Goal: Task Accomplishment & Management: Manage account settings

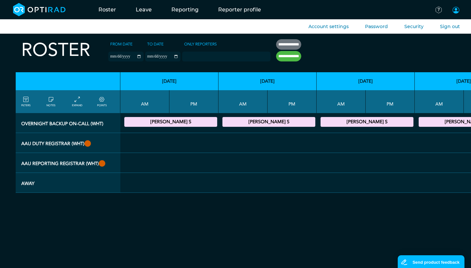
click at [455, 11] on span at bounding box center [456, 10] width 8 height 8
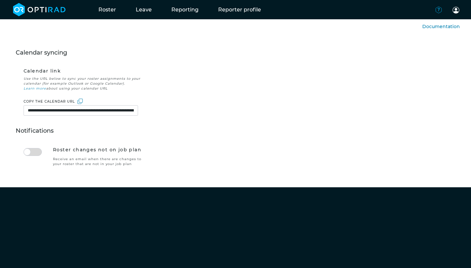
click at [438, 9] on span at bounding box center [438, 10] width 8 height 8
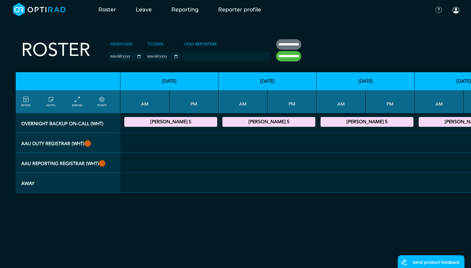
click at [50, 103] on icon at bounding box center [50, 99] width 5 height 7
click at [53, 103] on icon at bounding box center [50, 99] width 5 height 7
click at [79, 103] on icon at bounding box center [77, 99] width 5 height 7
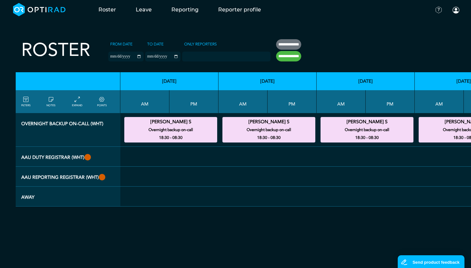
click at [101, 103] on icon at bounding box center [101, 99] width 5 height 7
click at [103, 103] on icon at bounding box center [101, 99] width 5 height 7
click at [26, 103] on icon at bounding box center [25, 99] width 5 height 7
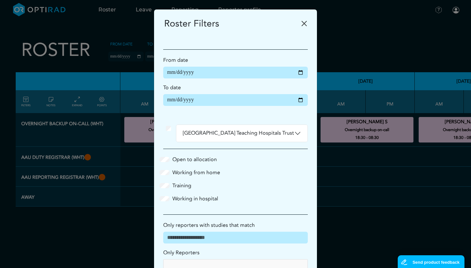
click at [306, 25] on button "Close" at bounding box center [304, 23] width 10 height 10
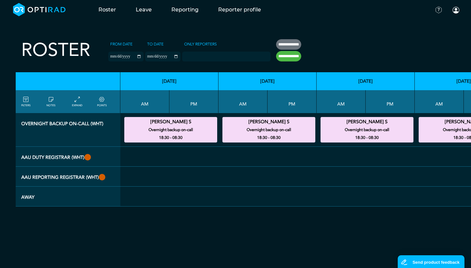
click at [28, 103] on icon at bounding box center [25, 99] width 5 height 7
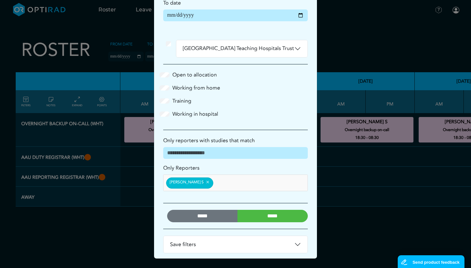
scroll to position [83, 0]
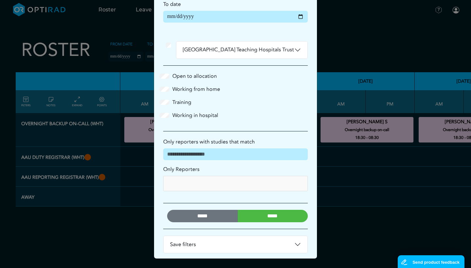
click at [198, 214] on input "*****" at bounding box center [202, 216] width 71 height 12
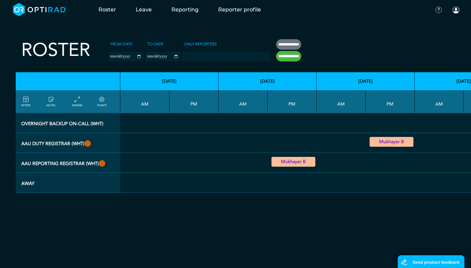
click at [282, 44] on input "**********" at bounding box center [288, 44] width 25 height 10
type input "**********"
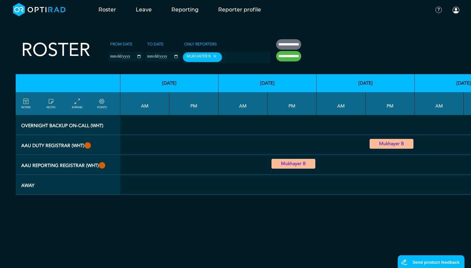
click at [282, 44] on input "**********" at bounding box center [288, 44] width 25 height 10
type input "**********"
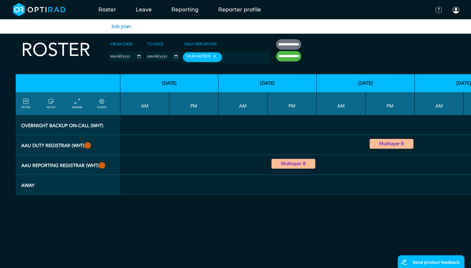
click at [191, 21] on ul "Job plan" at bounding box center [235, 26] width 471 height 14
click at [146, 27] on ul "Team Leave" at bounding box center [235, 26] width 471 height 14
click at [172, 27] on ul "Team Leave" at bounding box center [235, 26] width 471 height 14
click at [207, 33] on ul "Team Leave" at bounding box center [235, 26] width 471 height 14
click at [221, 26] on link "Reporter capacity" at bounding box center [228, 27] width 42 height 6
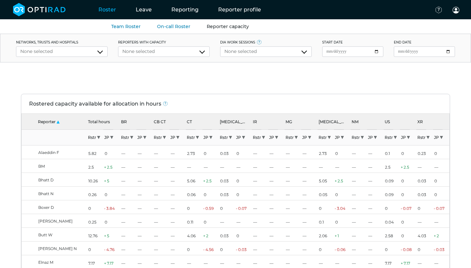
click at [101, 51] on div "None selected" at bounding box center [61, 51] width 83 height 7
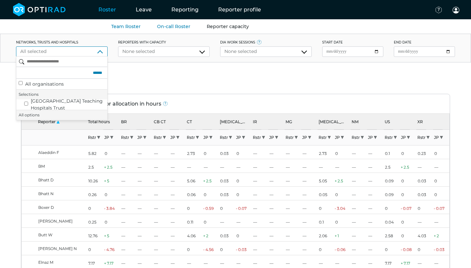
click at [200, 52] on div "None selected" at bounding box center [163, 51] width 83 height 7
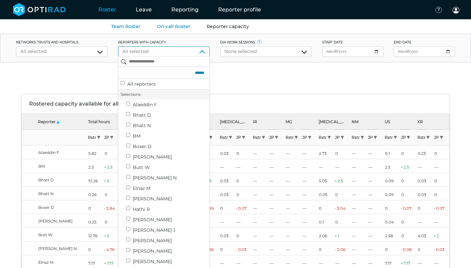
click at [247, 54] on div "None selected" at bounding box center [265, 51] width 83 height 7
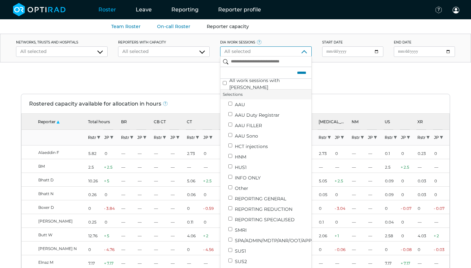
click at [336, 69] on div at bounding box center [235, 77] width 471 height 31
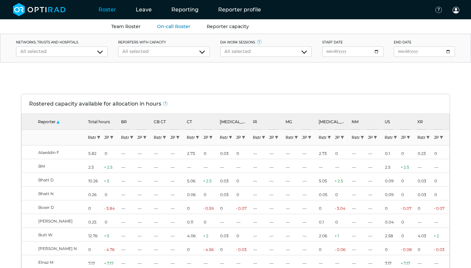
click at [124, 25] on link "Team Roster" at bounding box center [125, 27] width 29 height 6
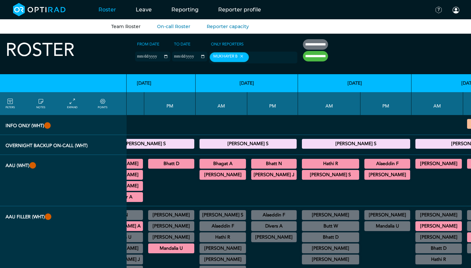
scroll to position [0, 163]
